Goal: Information Seeking & Learning: Find specific page/section

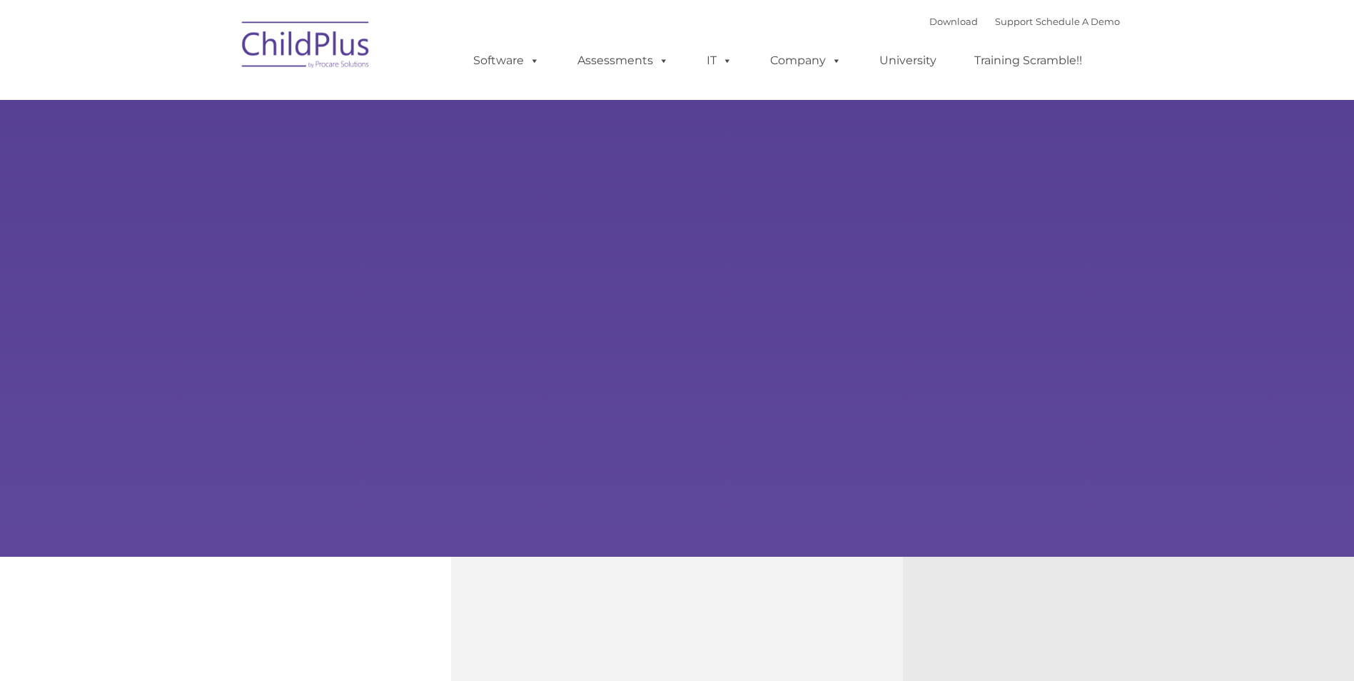
type input ""
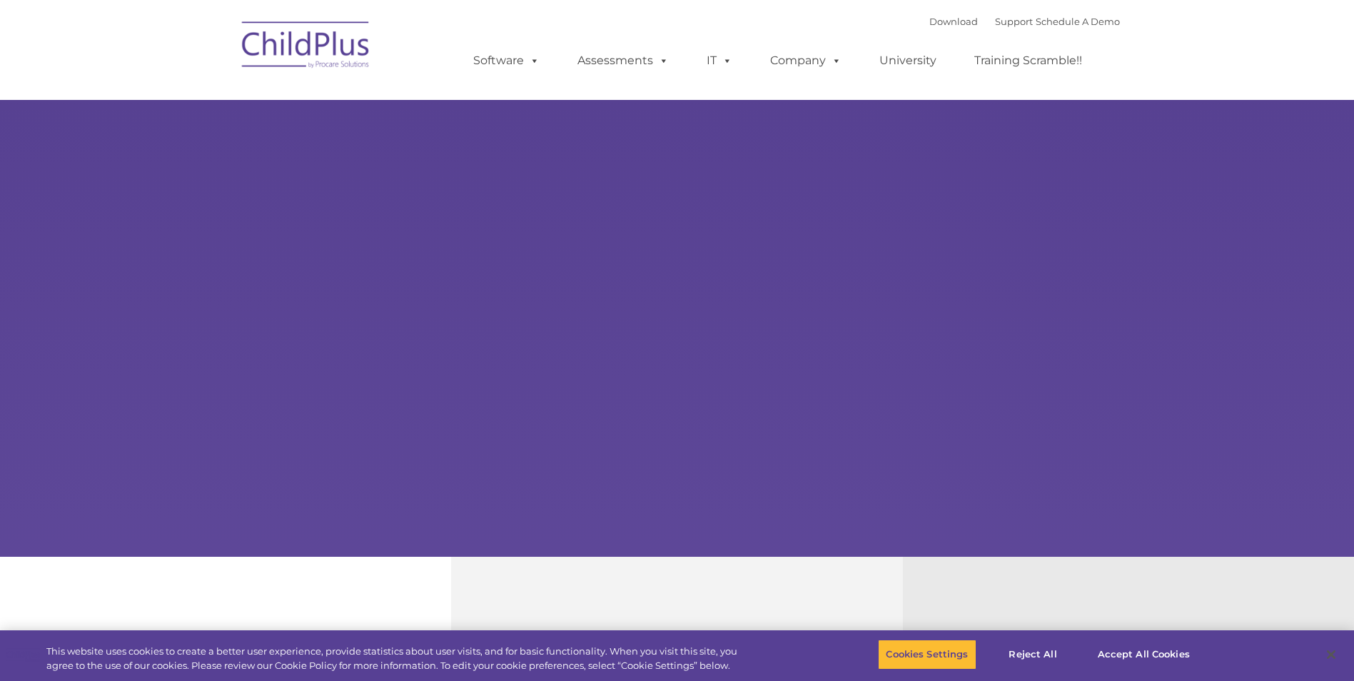
select select "MEDIUM"
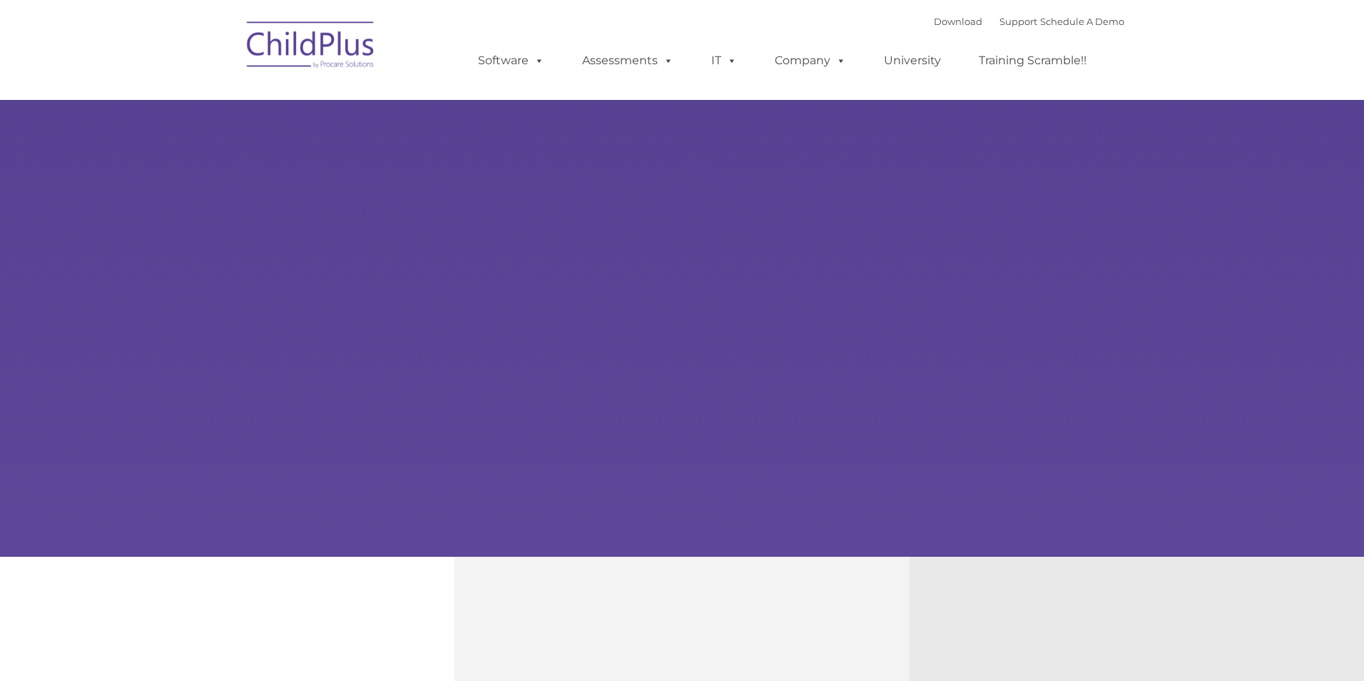
type input ""
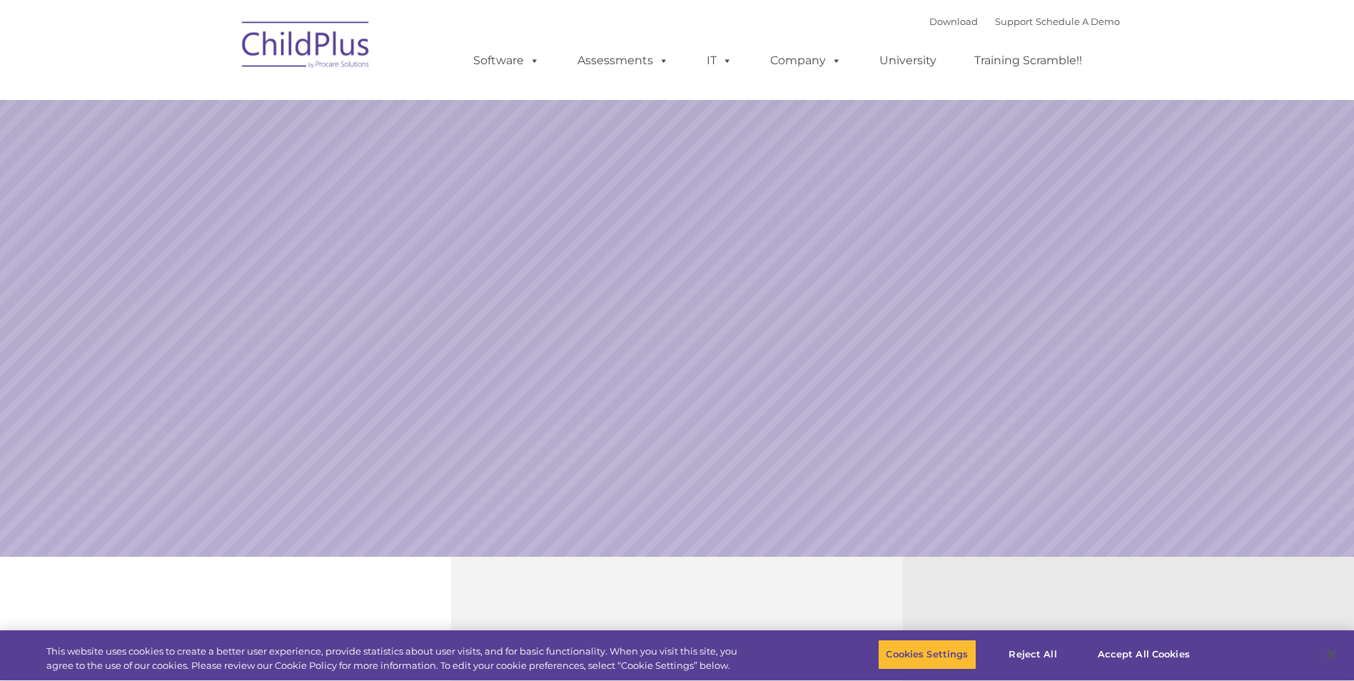
select select "MEDIUM"
